Goal: Entertainment & Leisure: Consume media (video, audio)

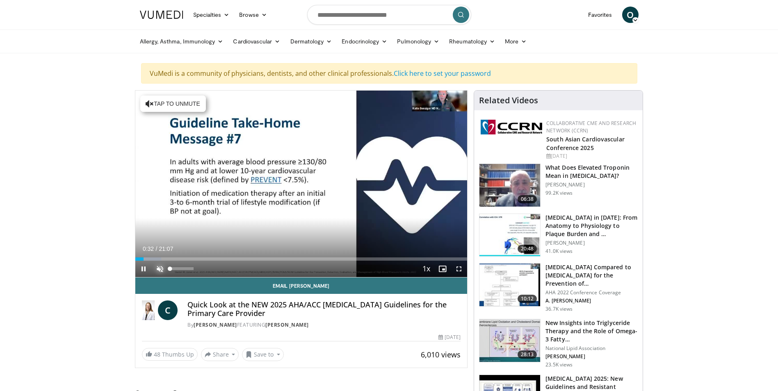
click at [158, 269] on span "Video Player" at bounding box center [160, 269] width 16 height 16
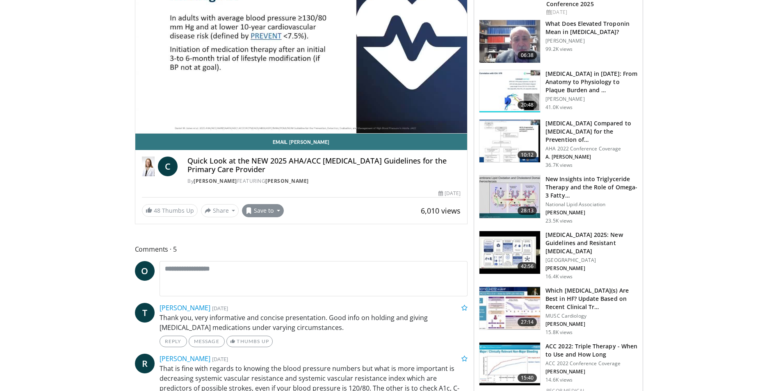
scroll to position [164, 0]
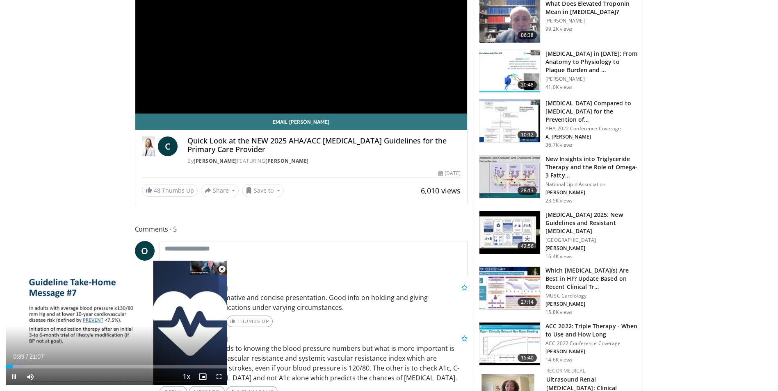
click at [223, 269] on span "Video Player" at bounding box center [222, 269] width 16 height 16
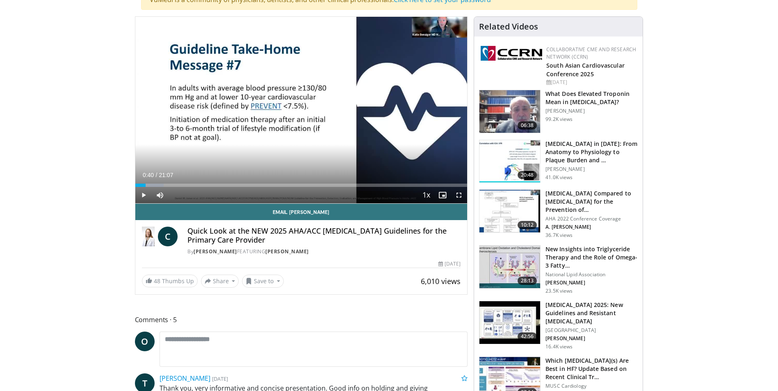
scroll to position [41, 0]
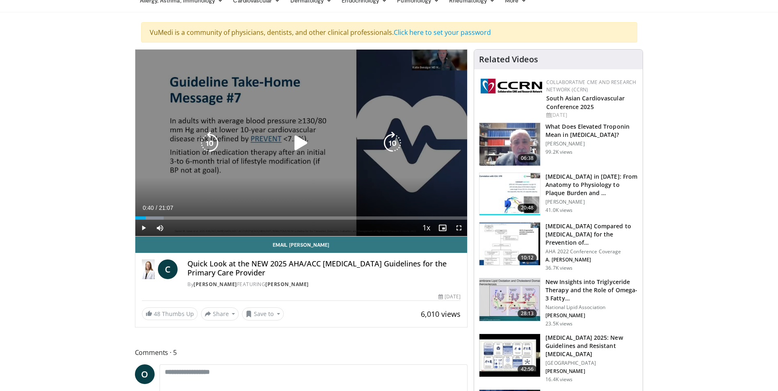
click at [295, 143] on icon "Video Player" at bounding box center [300, 143] width 23 height 23
click at [268, 164] on div "10 seconds Tap to unmute" at bounding box center [301, 143] width 332 height 187
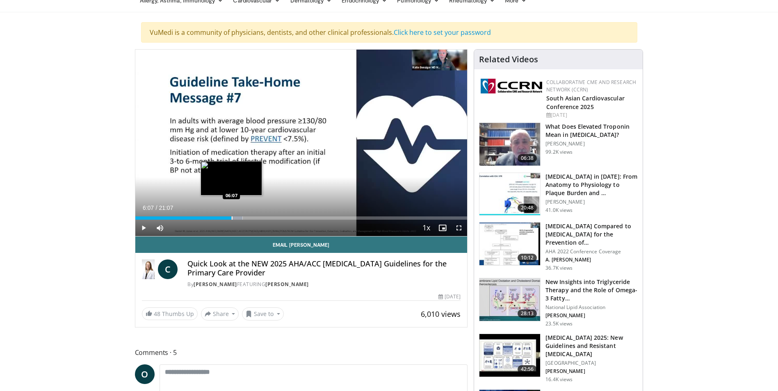
click at [232, 218] on div "Progress Bar" at bounding box center [232, 217] width 1 height 3
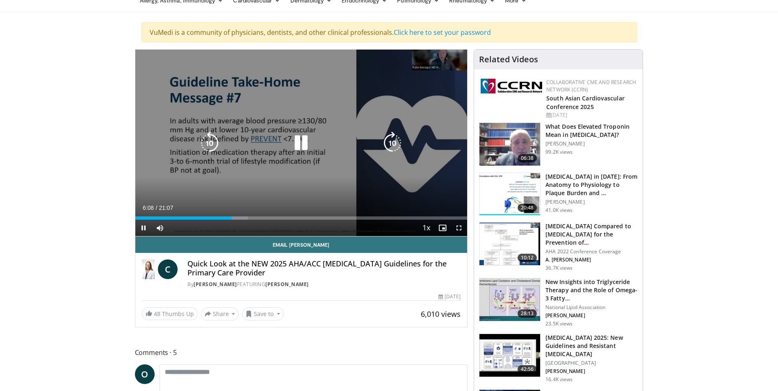
click at [298, 143] on icon "Video Player" at bounding box center [300, 143] width 23 height 23
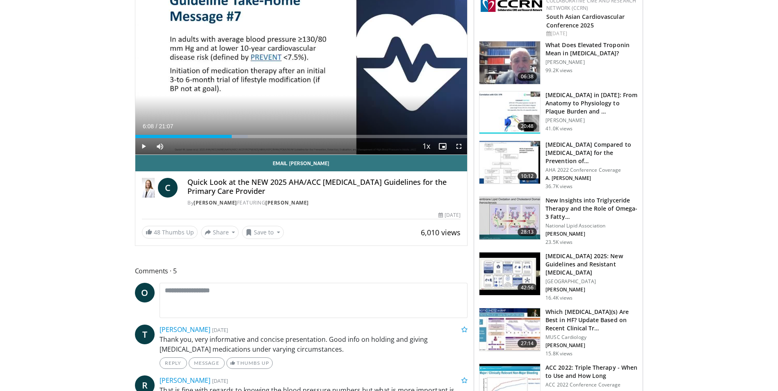
scroll to position [123, 0]
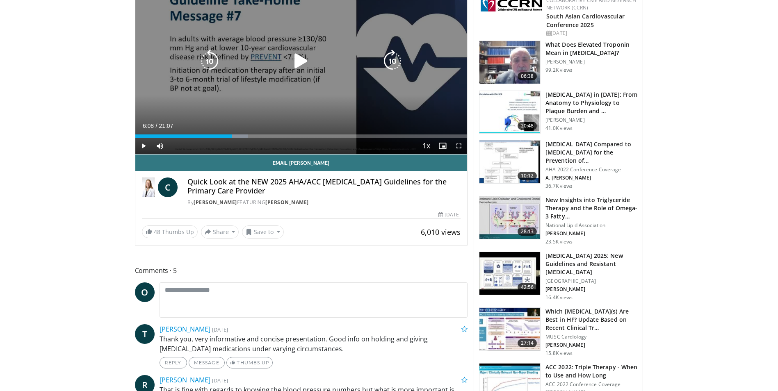
click at [300, 61] on icon "Video Player" at bounding box center [300, 61] width 23 height 23
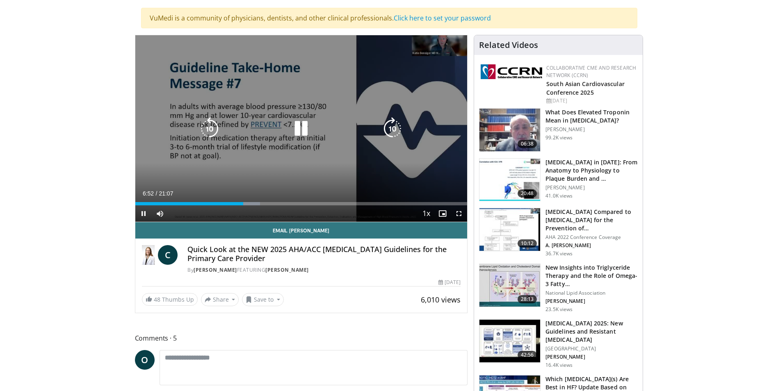
scroll to position [41, 0]
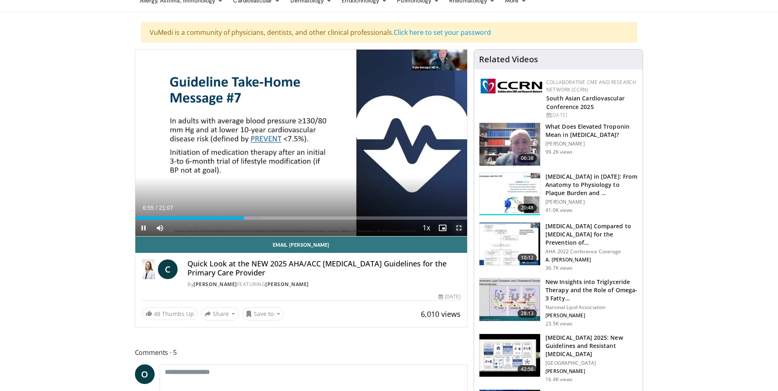
click at [461, 227] on span "Video Player" at bounding box center [459, 228] width 16 height 16
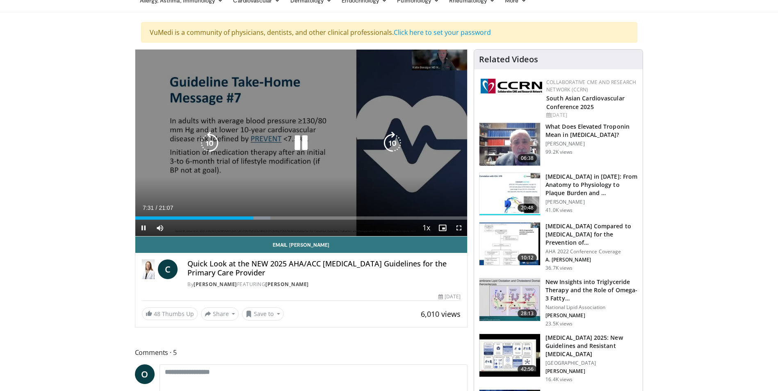
click at [305, 142] on icon "Video Player" at bounding box center [300, 143] width 23 height 23
